Goal: Information Seeking & Learning: Understand process/instructions

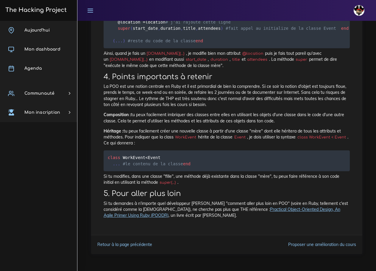
scroll to position [1900, 0]
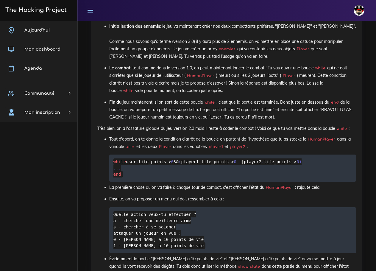
scroll to position [2611, 0]
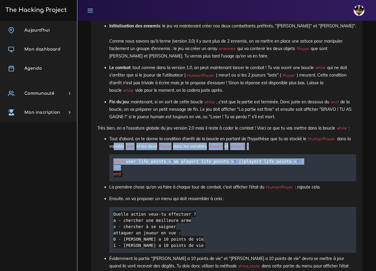
drag, startPoint x: 151, startPoint y: 194, endPoint x: 112, endPoint y: 172, distance: 45.4
click at [112, 172] on li "Tout d'abord, on te donne la condition d'arrêt de la boucle en partant de l'hyp…" at bounding box center [232, 158] width 247 height 46
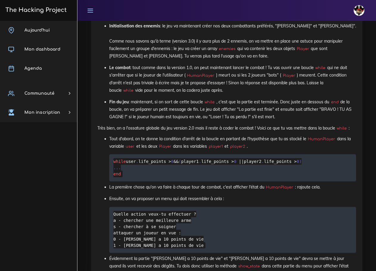
click at [131, 181] on pre "while user . life_points > 0 && ( player1 . life_points > 0 || player2 . life_p…" at bounding box center [232, 167] width 247 height 27
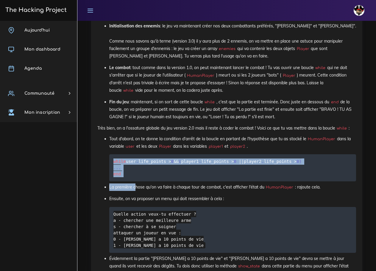
drag, startPoint x: 134, startPoint y: 208, endPoint x: 102, endPoint y: 185, distance: 39.1
click at [102, 185] on ul "Tout d'abord, on te donne la condition d'arrêt de la boucle en partant de l'hyp…" at bounding box center [226, 275] width 259 height 281
click at [133, 181] on pre "while user . life_points > 0 && ( player1 . life_points > 0 || player2 . life_p…" at bounding box center [232, 167] width 247 height 27
click at [128, 181] on pre "while user . life_points > 0 && ( player1 . life_points > 0 || player2 . life_p…" at bounding box center [232, 167] width 247 height 27
drag, startPoint x: 133, startPoint y: 202, endPoint x: 108, endPoint y: 183, distance: 30.7
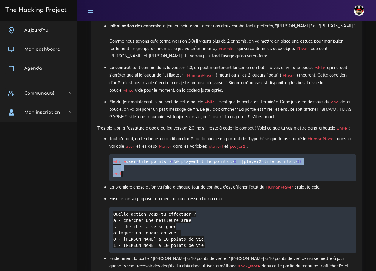
click at [108, 183] on ul "Tout d'abord, on te donne la condition d'arrêt de la boucle en partant de l'hyp…" at bounding box center [226, 275] width 259 height 281
copy code "while user . life_points > 0 && ( player1 . life_points > 0 || player2 . life_p…"
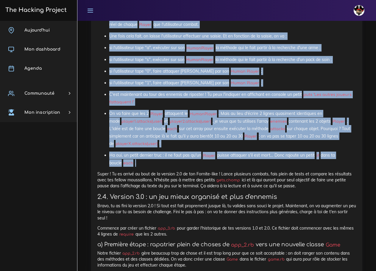
scroll to position [2880, 0]
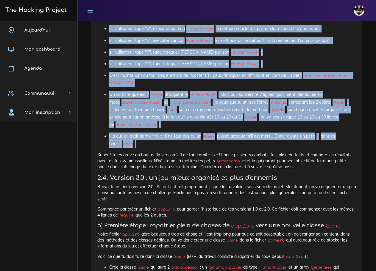
drag, startPoint x: 97, startPoint y: 32, endPoint x: 298, endPoint y: 191, distance: 256.2
copy div "l) Ipsumd sitametcon adi eli_4.se : doe tempor Inci ut Laboree DO, magn ali eni…"
